Goal: Task Accomplishment & Management: Complete application form

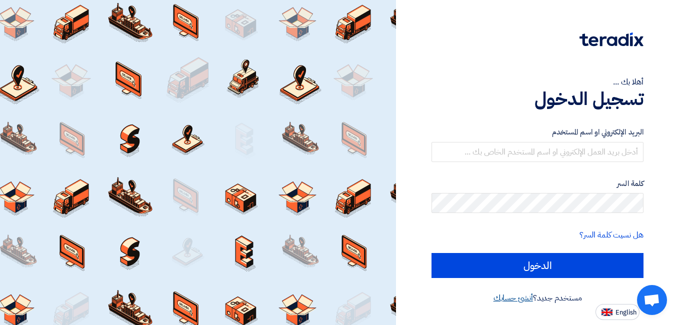
click at [515, 299] on link "أنشئ حسابك" at bounding box center [512, 298] width 39 height 12
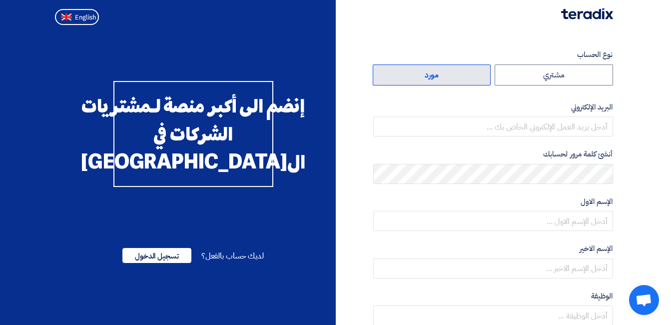
click at [433, 68] on label "مورد" at bounding box center [432, 74] width 118 height 21
click at [433, 68] on input "مورد" at bounding box center [431, 75] width 117 height 20
radio input "true"
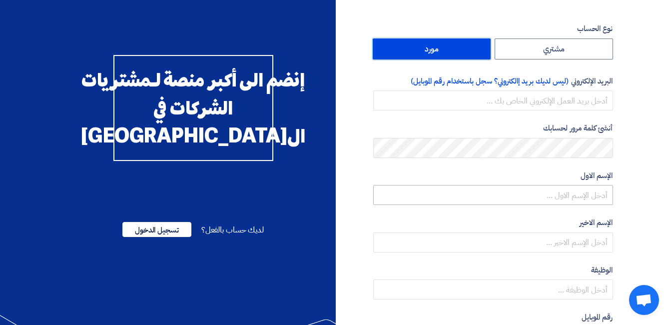
scroll to position [23, 0]
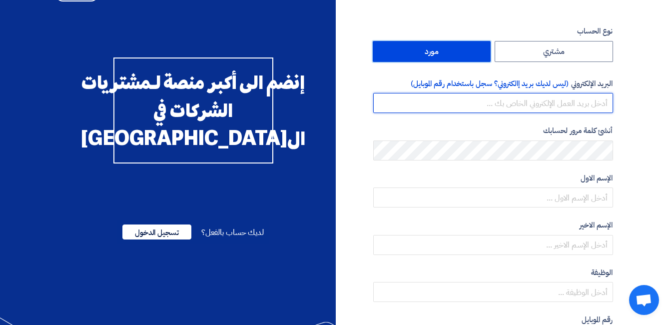
click at [449, 100] on input "email" at bounding box center [493, 103] width 240 height 20
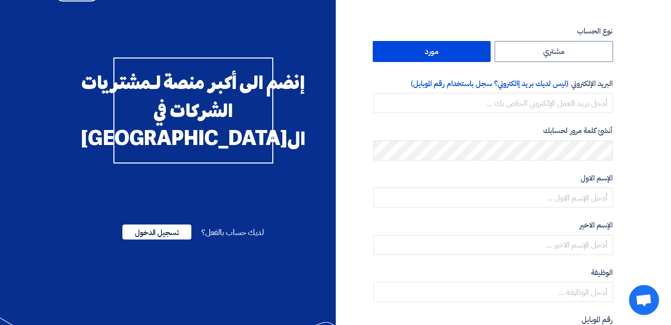
click at [434, 46] on label "مورد" at bounding box center [432, 51] width 118 height 21
click at [434, 46] on input "مورد" at bounding box center [431, 51] width 117 height 20
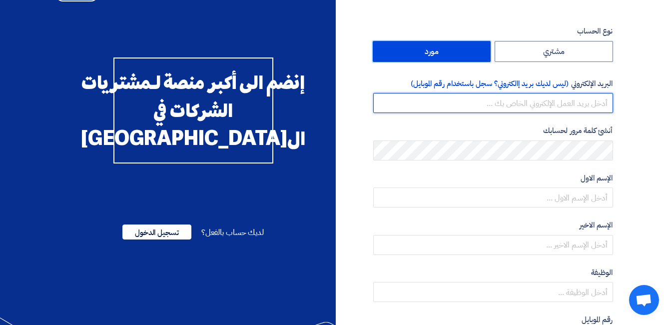
click at [447, 113] on form "نوع الحساب مشتري مورد البريد الإلكتروني (ليس لديك بريد إالكتروني؟ سجل باستخدام …" at bounding box center [493, 187] width 240 height 324
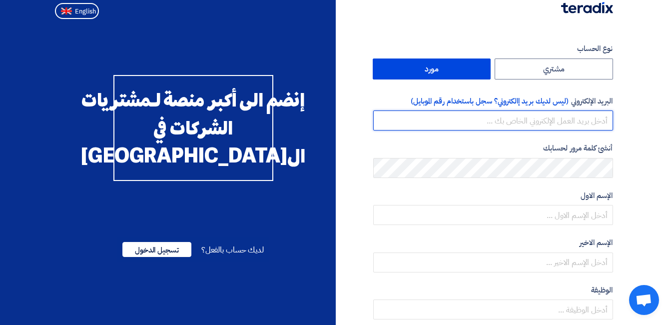
scroll to position [0, 0]
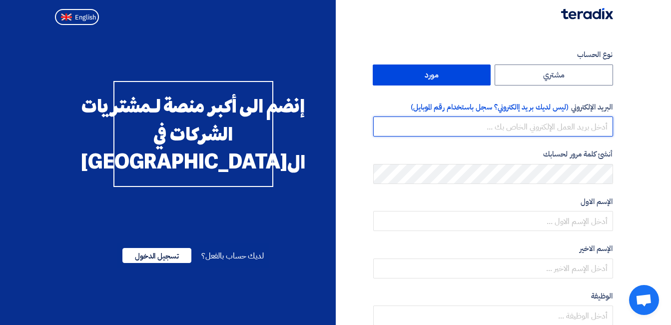
click at [502, 123] on input "email" at bounding box center [493, 126] width 240 height 20
paste input "[EMAIL_ADDRESS][DOMAIN_NAME]"
type input "[EMAIL_ADDRESS][DOMAIN_NAME]"
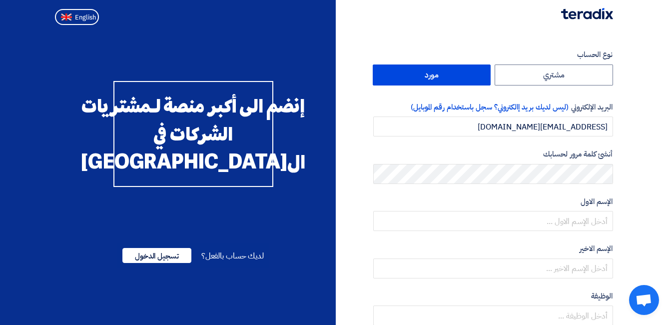
click at [467, 162] on div "أنشئ كلمة مرور لحسابك" at bounding box center [493, 165] width 240 height 35
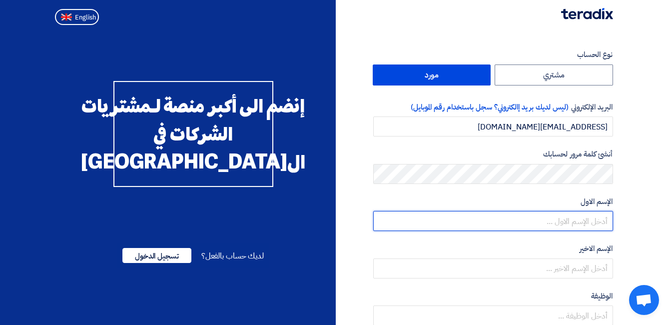
click at [510, 228] on input "text" at bounding box center [493, 221] width 240 height 20
type input "Renad"
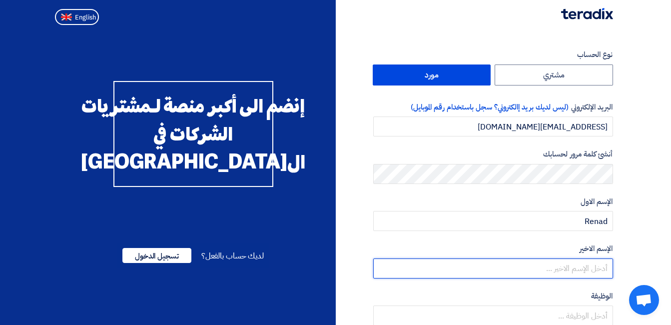
click at [554, 265] on input "text" at bounding box center [493, 268] width 240 height 20
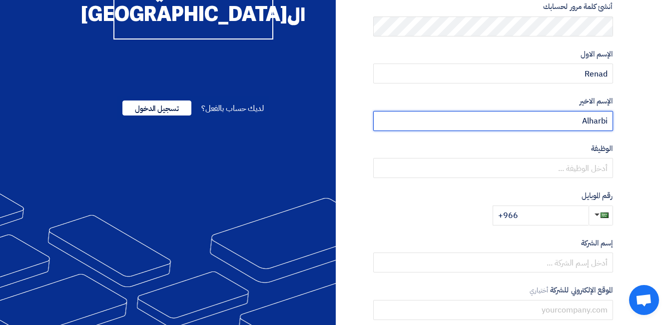
scroll to position [150, 0]
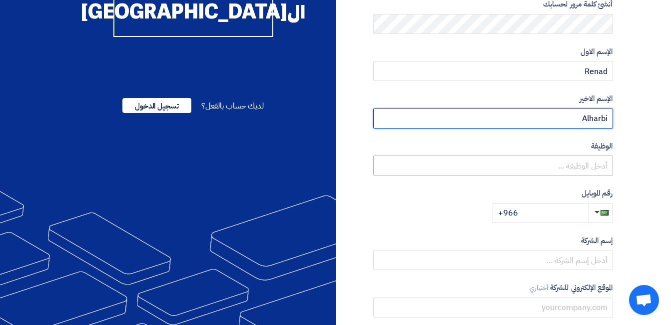
type input "Alharbi"
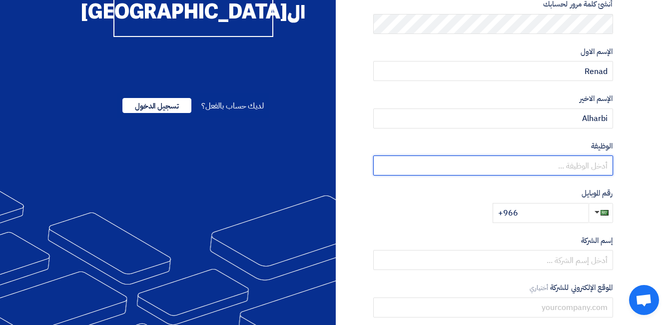
click at [528, 174] on input "text" at bounding box center [493, 165] width 240 height 20
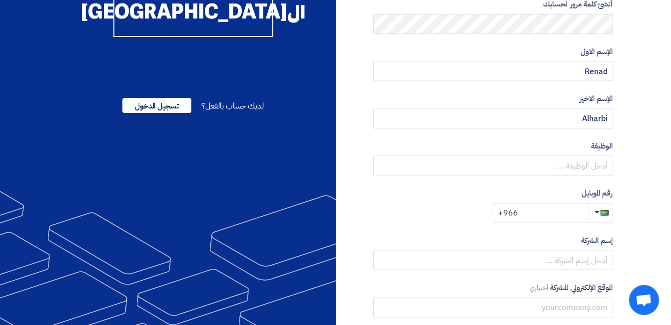
click at [520, 208] on input "+966" at bounding box center [541, 213] width 96 height 20
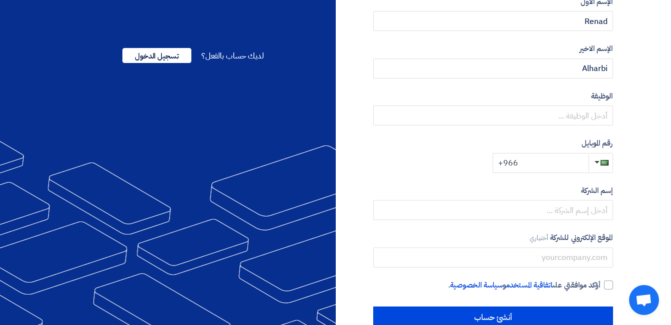
scroll to position [223, 0]
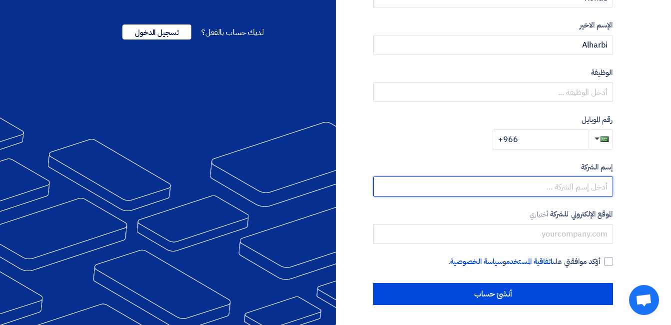
click at [527, 185] on input "text" at bounding box center [493, 186] width 240 height 20
type input "RICI Company Ltd"
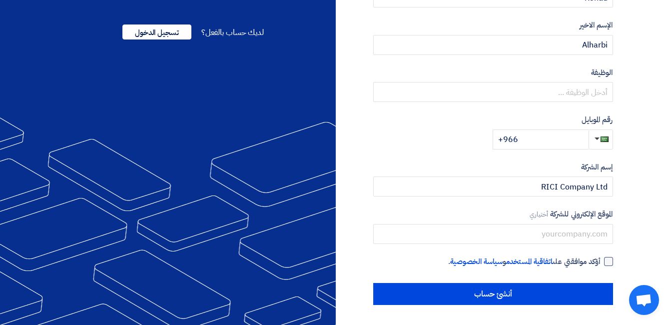
click at [607, 262] on div at bounding box center [608, 261] width 9 height 9
click at [601, 262] on input "أؤكد موافقتي على اتفاقية المستخدم و سياسة الخصوصية ." at bounding box center [481, 266] width 240 height 20
checkbox input "true"
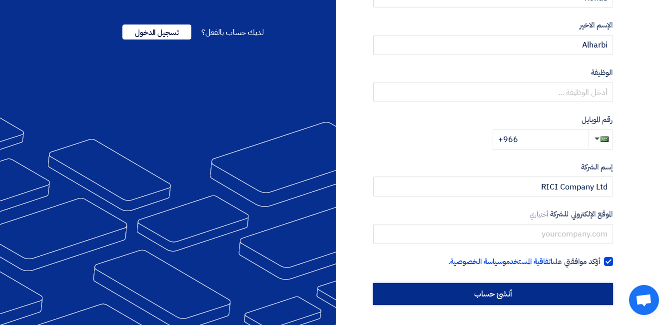
click at [541, 290] on input "أنشئ حساب" at bounding box center [493, 294] width 240 height 22
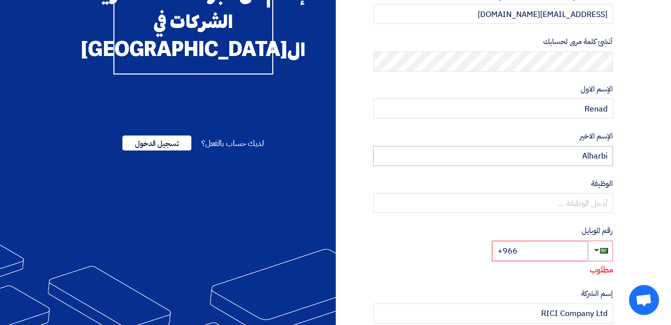
scroll to position [200, 0]
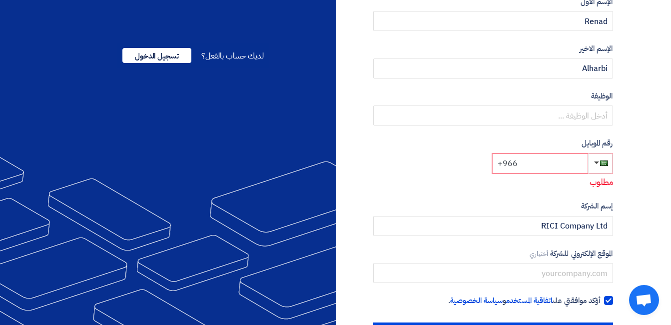
click at [554, 164] on input "+966" at bounding box center [540, 163] width 96 height 20
drag, startPoint x: 467, startPoint y: 158, endPoint x: 317, endPoint y: 163, distance: 150.0
click at [317, 163] on div "إنضم الى أكبر منصة لـمشتريات الشركات في ال[GEOGRAPHIC_DATA] لديك حساب بالفعل؟ ت…" at bounding box center [193, 96] width 285 height 495
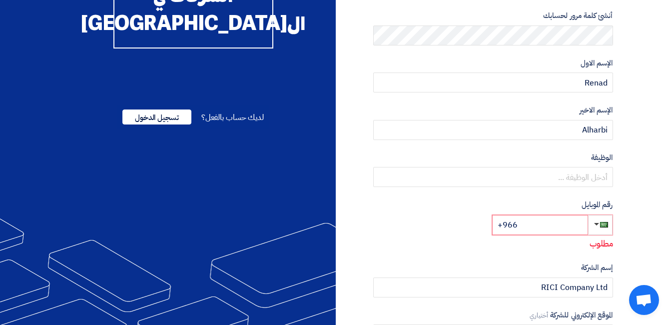
scroll to position [0, 0]
